Goal: Transaction & Acquisition: Purchase product/service

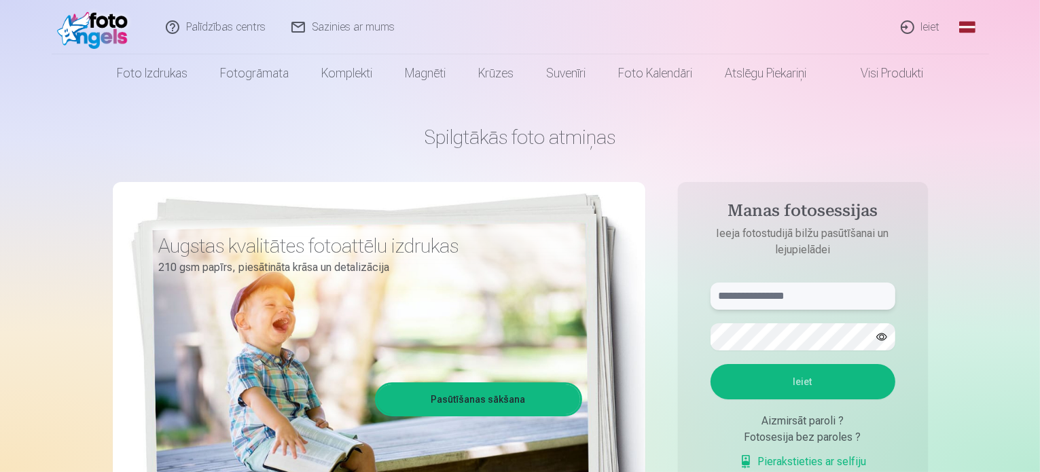
click at [796, 301] on input "text" at bounding box center [802, 296] width 185 height 27
type input "**********"
click at [710, 364] on button "Ieiet" at bounding box center [802, 381] width 185 height 35
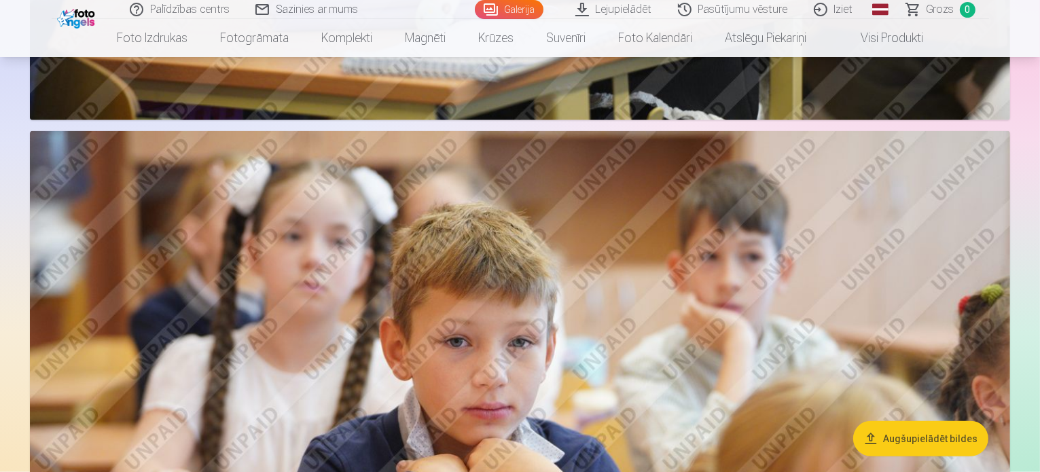
scroll to position [6743, 0]
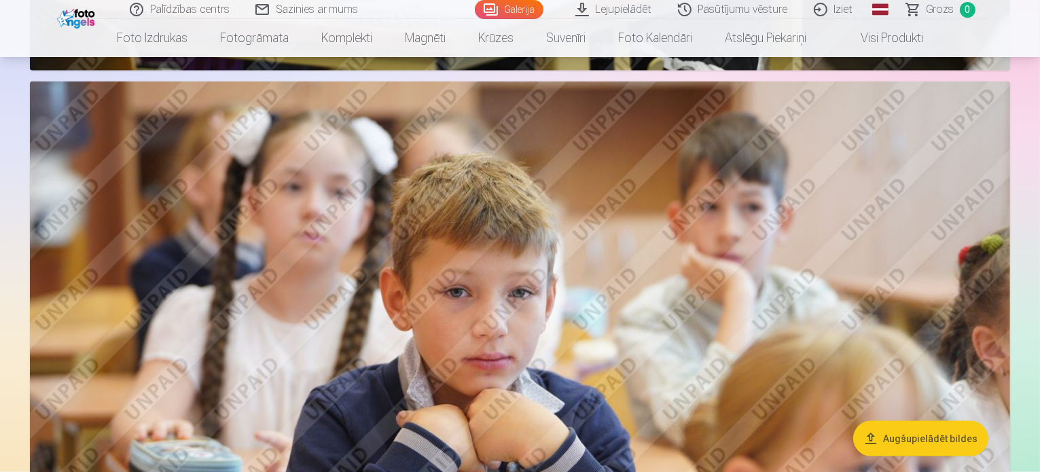
click at [947, 443] on button "Augšupielādēt bildes" at bounding box center [920, 437] width 135 height 35
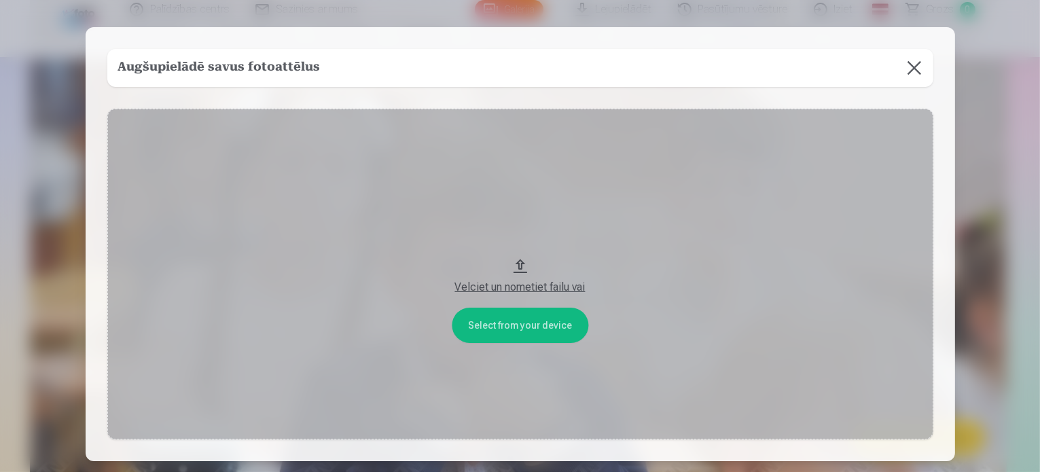
scroll to position [6764, 0]
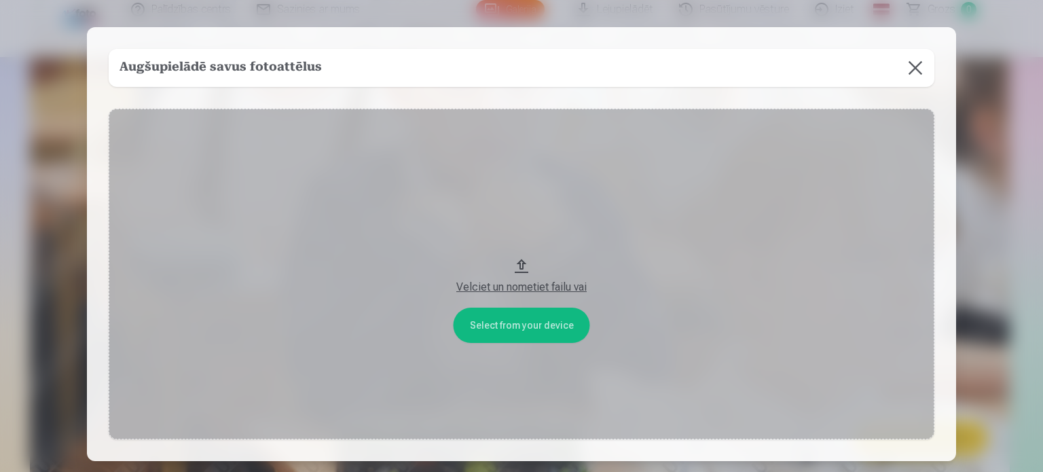
click at [516, 263] on button "Velciet un nometiet failu vai" at bounding box center [522, 274] width 826 height 331
click at [519, 266] on button "Velciet un nometiet failu vai" at bounding box center [522, 274] width 826 height 331
click at [918, 71] on button at bounding box center [915, 68] width 38 height 38
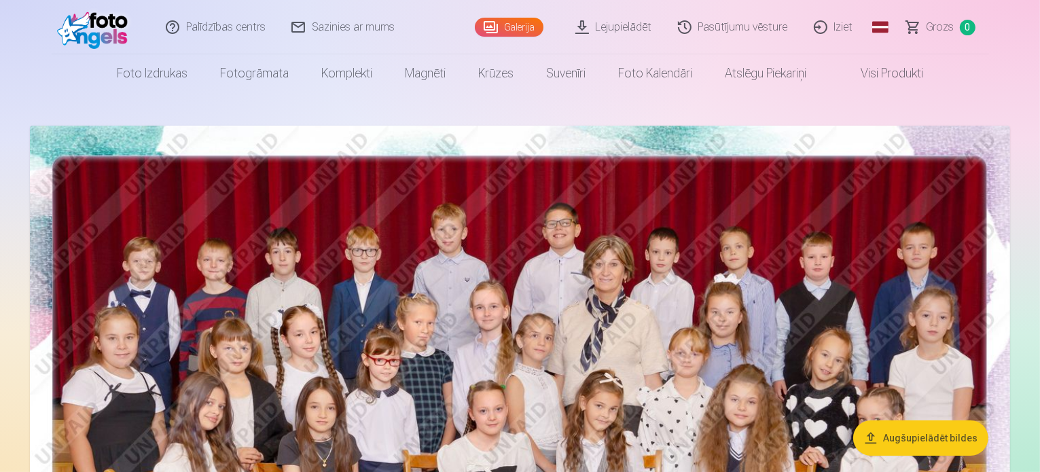
scroll to position [0, 0]
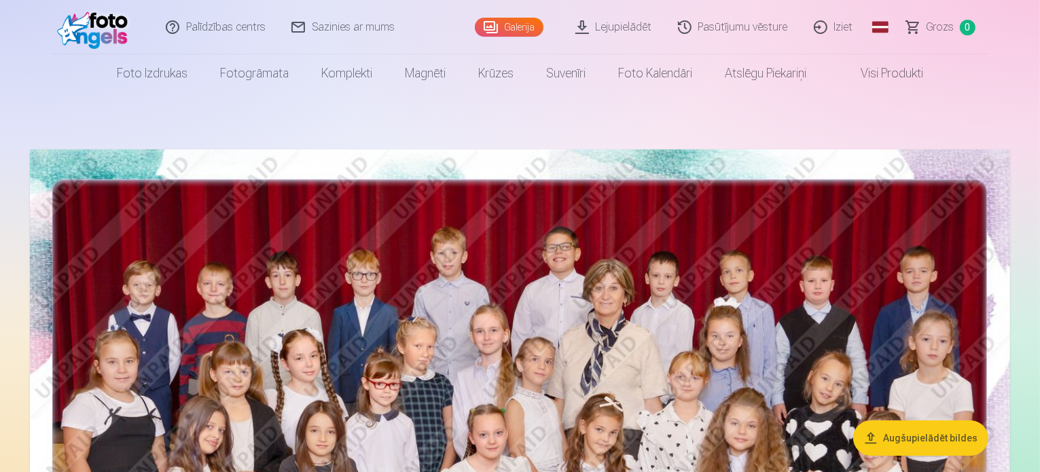
click at [507, 24] on link "Galerija" at bounding box center [509, 27] width 69 height 19
click at [503, 22] on link "Galerija" at bounding box center [509, 27] width 69 height 19
click at [738, 32] on link "Pasūtījumu vēsture" at bounding box center [734, 27] width 136 height 54
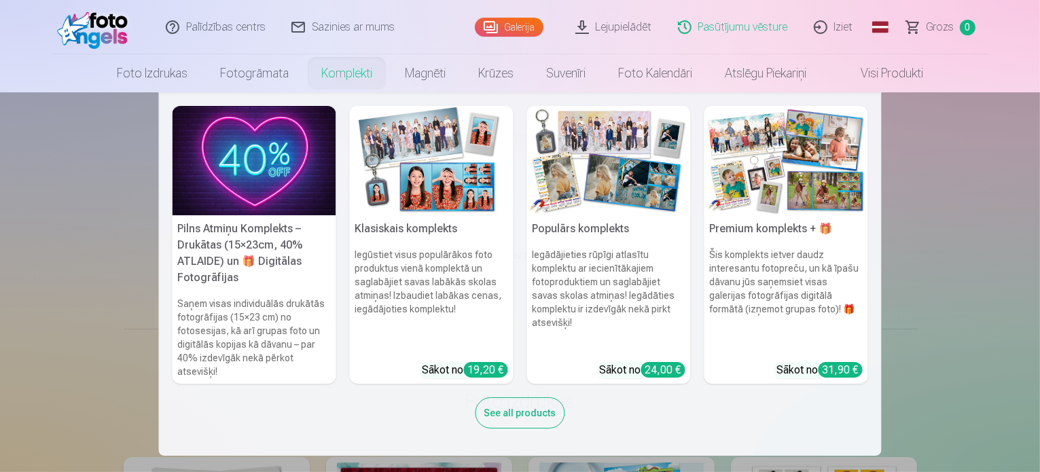
click at [325, 71] on link "Komplekti" at bounding box center [347, 73] width 84 height 38
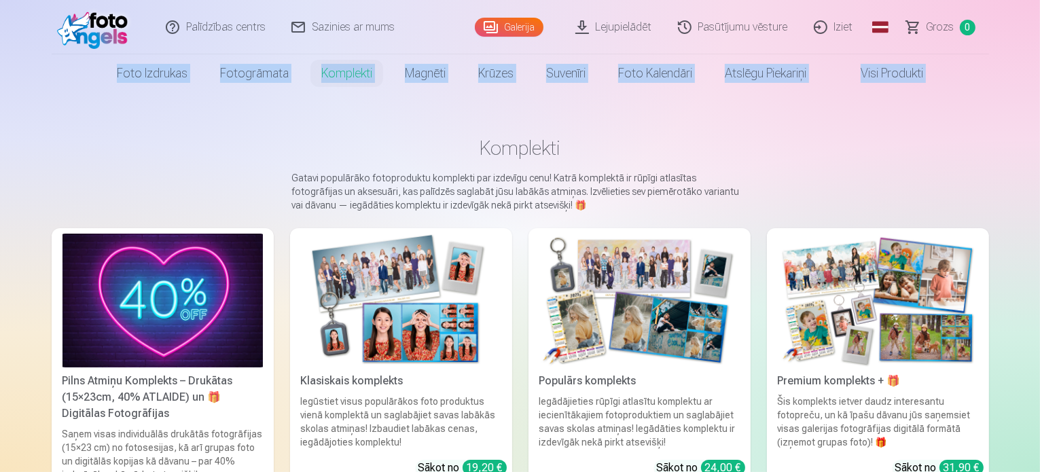
drag, startPoint x: 1039, startPoint y: 42, endPoint x: 1046, endPoint y: 79, distance: 37.3
click at [1039, 79] on html "Palīdzības centrs Sazinies ar mums Galerija Lejupielādēt Pasūtījumu vēsture Izi…" at bounding box center [520, 236] width 1040 height 472
click at [878, 78] on link "Visi produkti" at bounding box center [880, 73] width 117 height 38
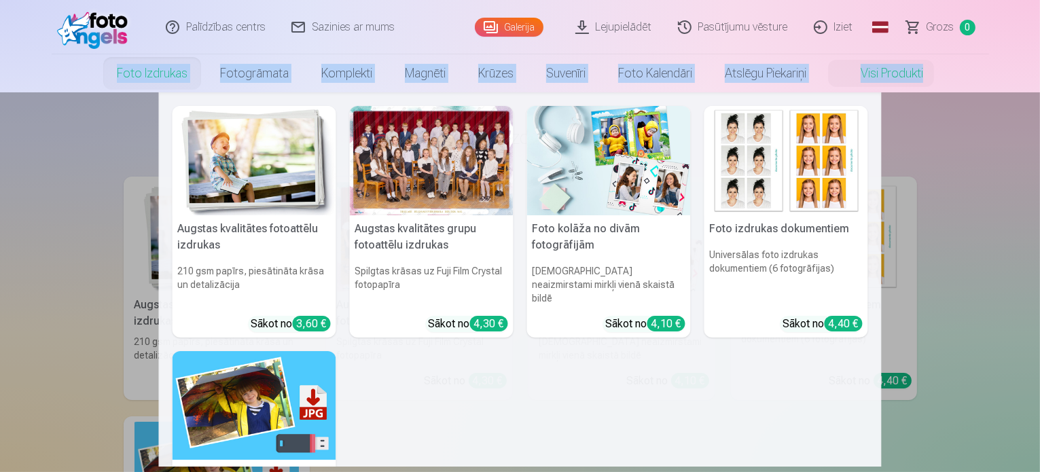
click at [126, 77] on link "Foto izdrukas" at bounding box center [152, 73] width 103 height 38
